Goal: Task Accomplishment & Management: Manage account settings

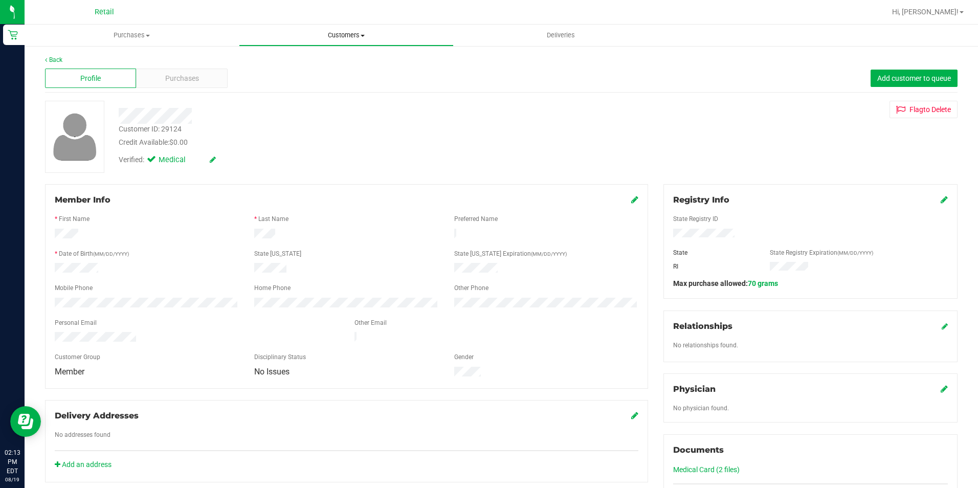
click at [350, 33] on span "Customers" at bounding box center [345, 35] width 213 height 9
click at [318, 65] on li "All customers" at bounding box center [346, 62] width 214 height 12
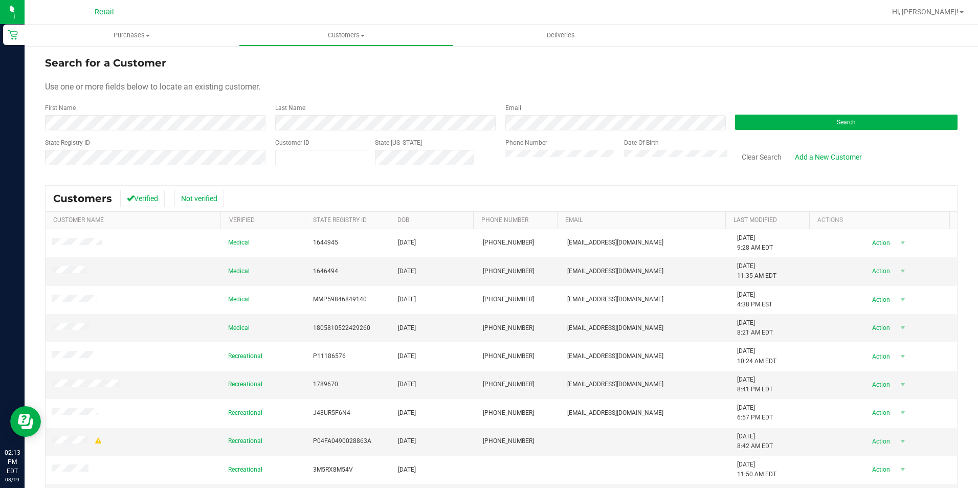
drag, startPoint x: 255, startPoint y: 104, endPoint x: 237, endPoint y: 113, distance: 19.4
click at [253, 104] on div "First Name" at bounding box center [156, 116] width 223 height 27
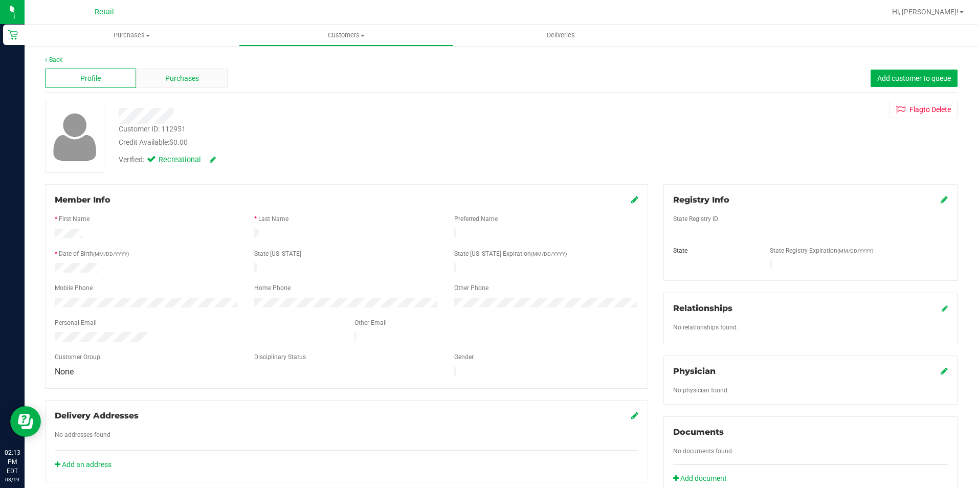
click at [176, 78] on span "Purchases" at bounding box center [182, 78] width 34 height 11
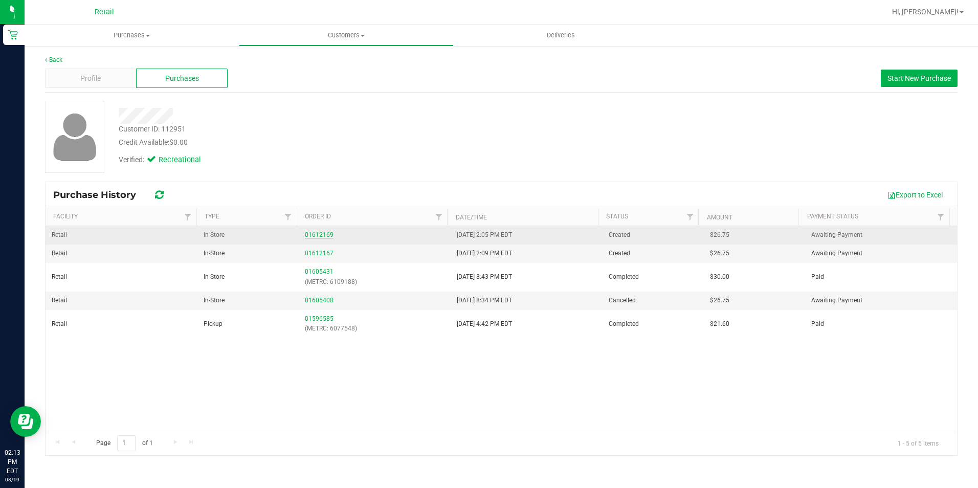
click at [306, 237] on link "01612169" at bounding box center [319, 234] width 29 height 7
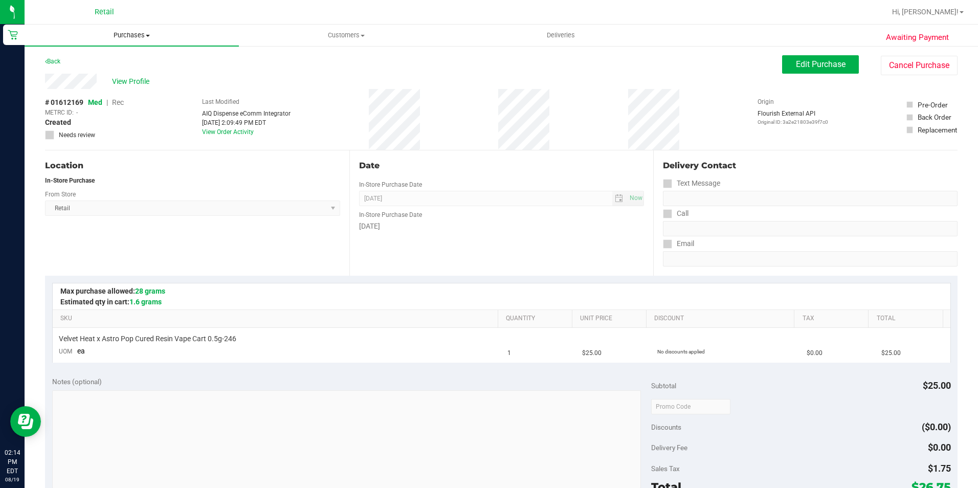
click at [140, 37] on span "Purchases" at bounding box center [132, 35] width 214 height 9
click at [86, 70] on span "Fulfillment" at bounding box center [56, 74] width 63 height 9
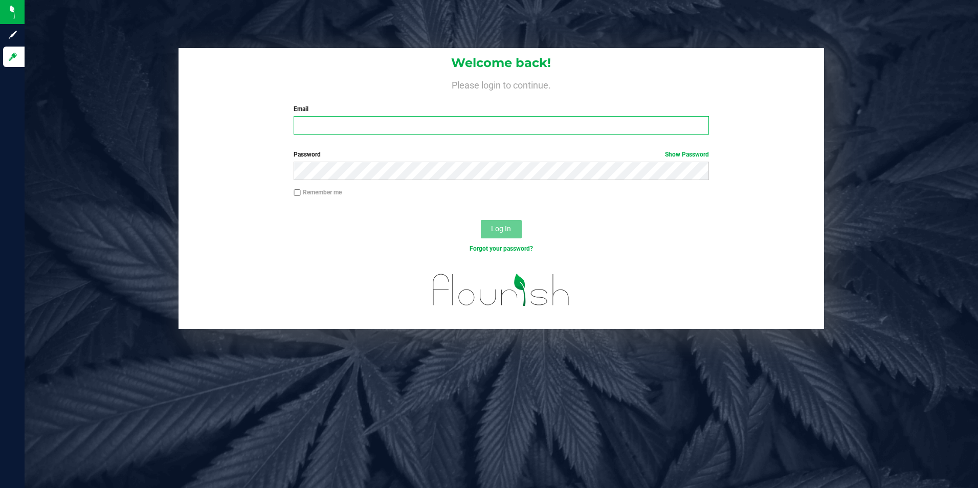
type input "dariusovalles@gmail.com"
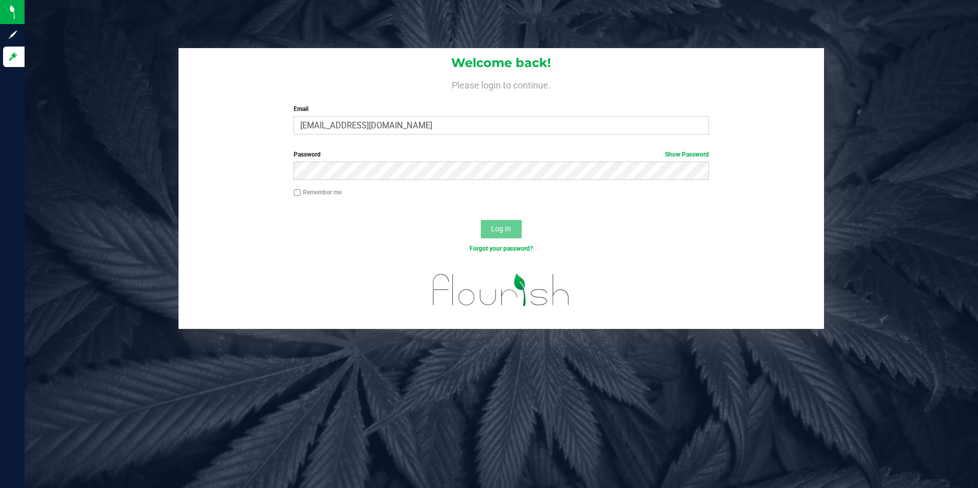
click at [412, 233] on div "Log In" at bounding box center [502, 232] width 646 height 34
click at [512, 235] on button "Log In" at bounding box center [501, 229] width 41 height 18
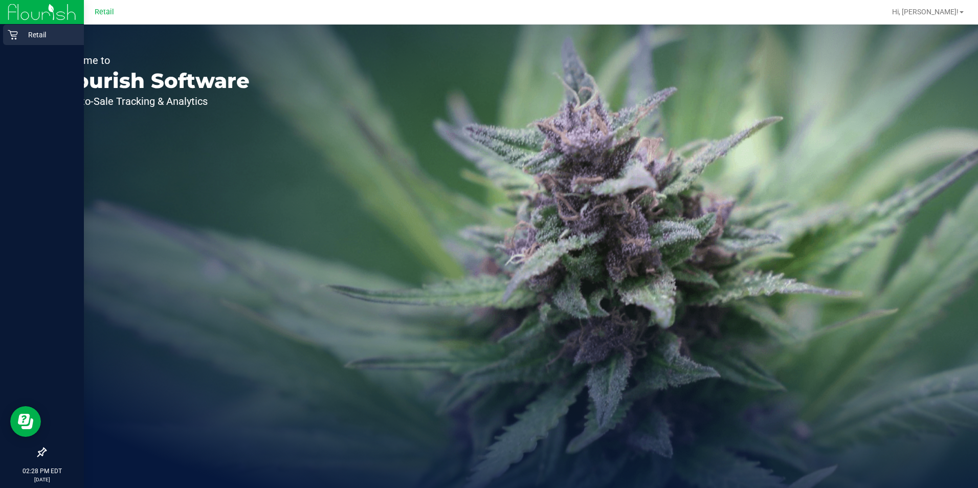
click at [184, 43] on div "Welcome to Flourish Software Seed-to-Sale Tracking & Analytics" at bounding box center [153, 257] width 256 height 464
click at [4, 41] on div "Retail" at bounding box center [43, 35] width 81 height 20
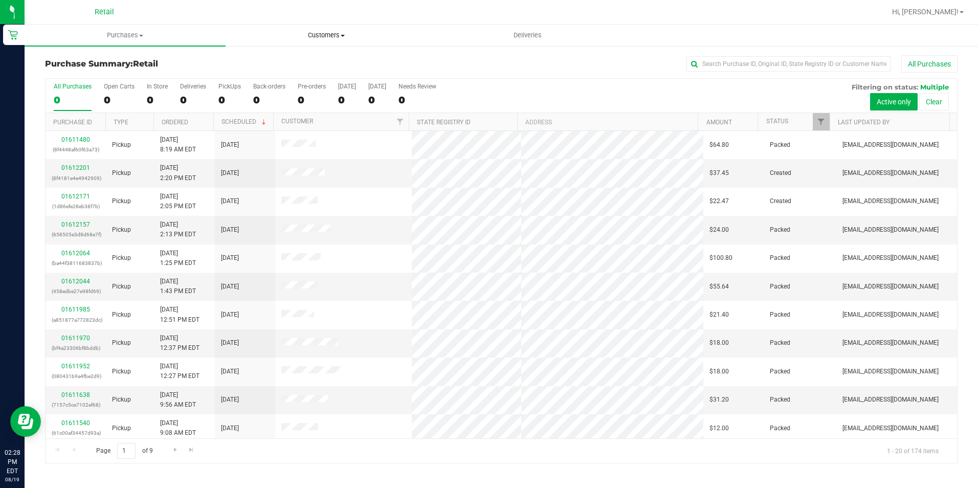
click at [343, 35] on span at bounding box center [343, 36] width 4 height 2
click at [331, 68] on li "Add a new customer" at bounding box center [326, 74] width 201 height 12
